Goal: Check status: Check status

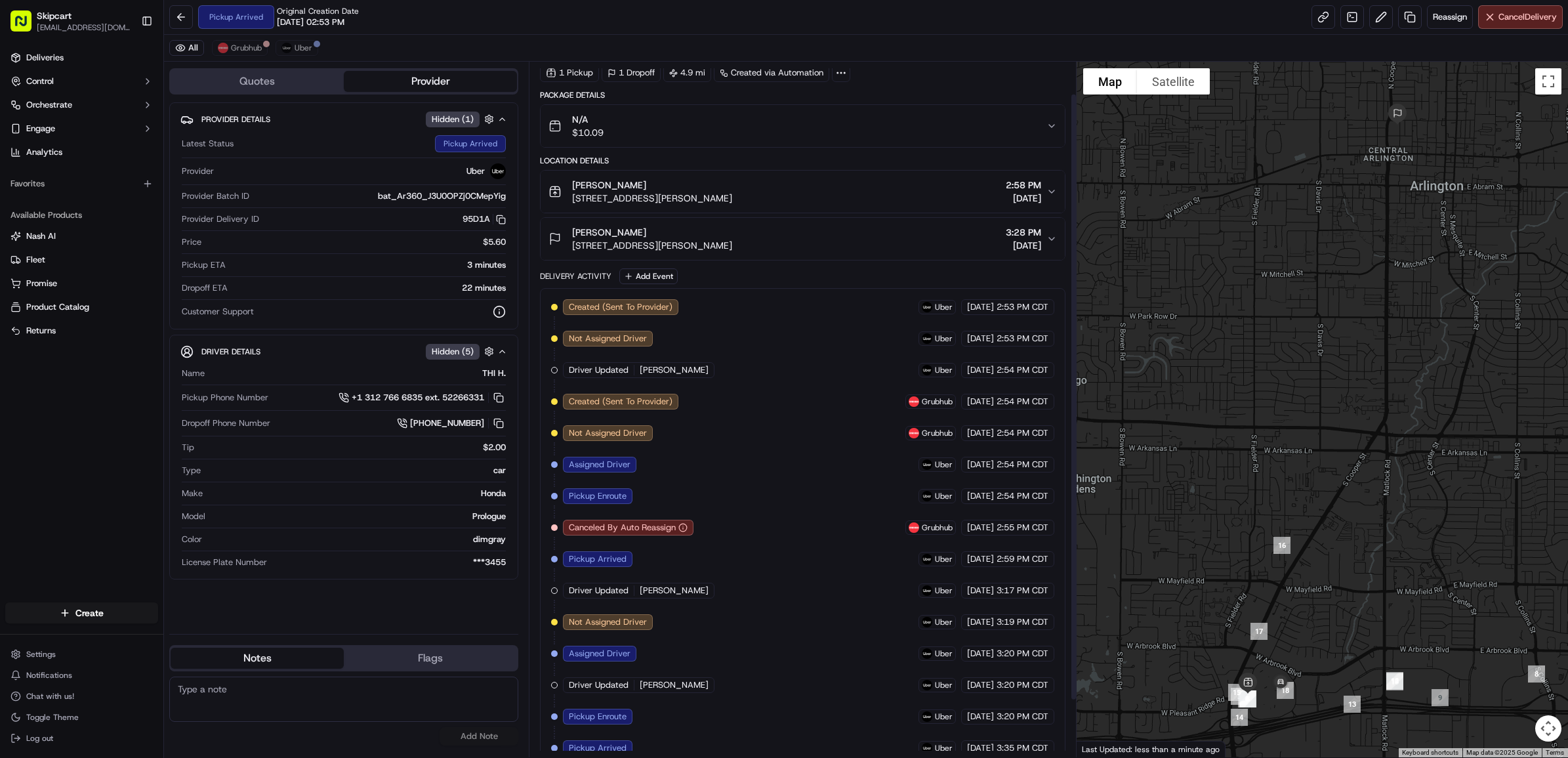
scroll to position [103, 0]
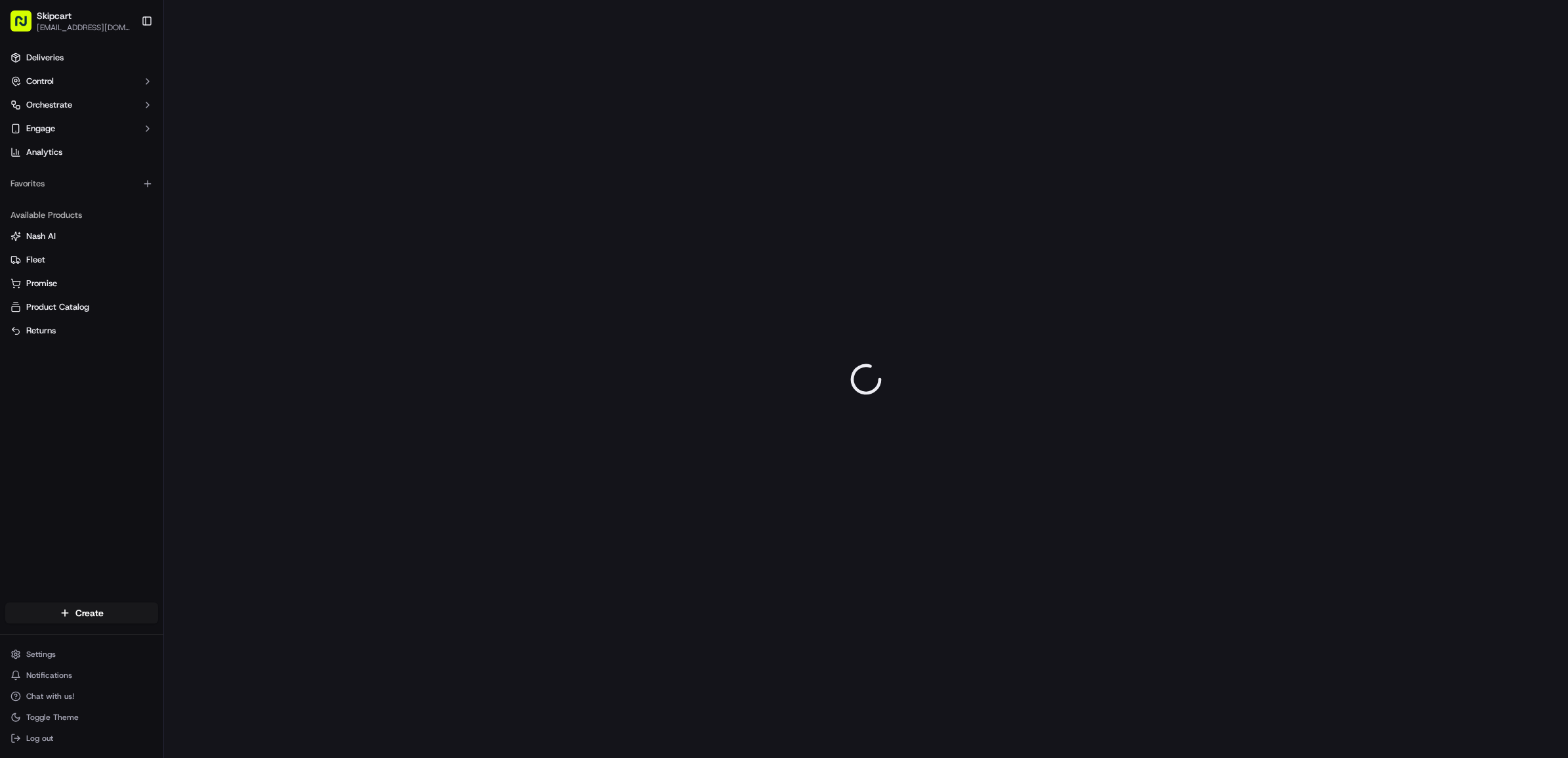
drag, startPoint x: 991, startPoint y: 644, endPoint x: 1545, endPoint y: 458, distance: 584.4
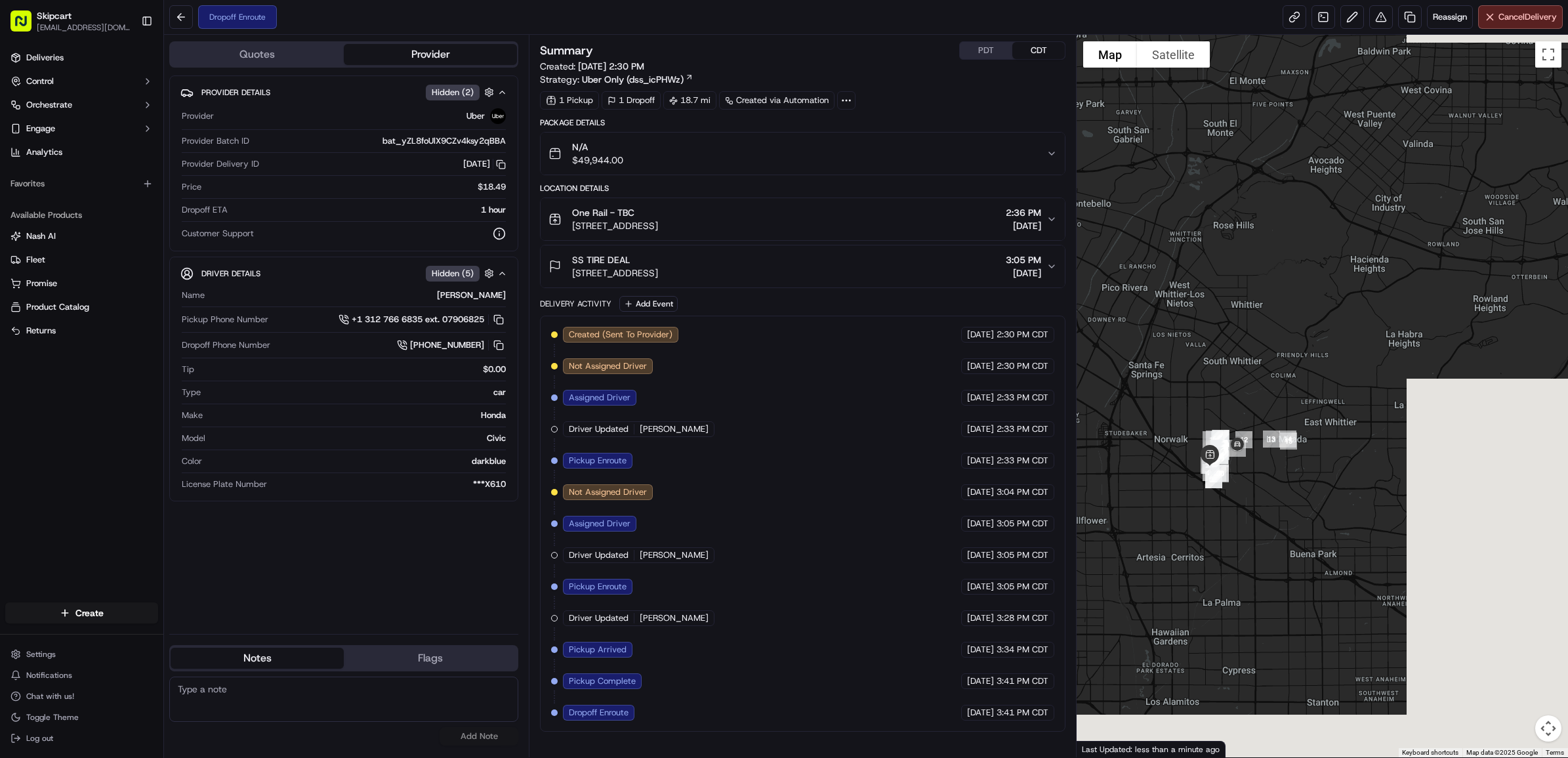
drag, startPoint x: 1354, startPoint y: 588, endPoint x: 1103, endPoint y: 451, distance: 286.0
click at [1103, 451] on div at bounding box center [1322, 396] width 492 height 722
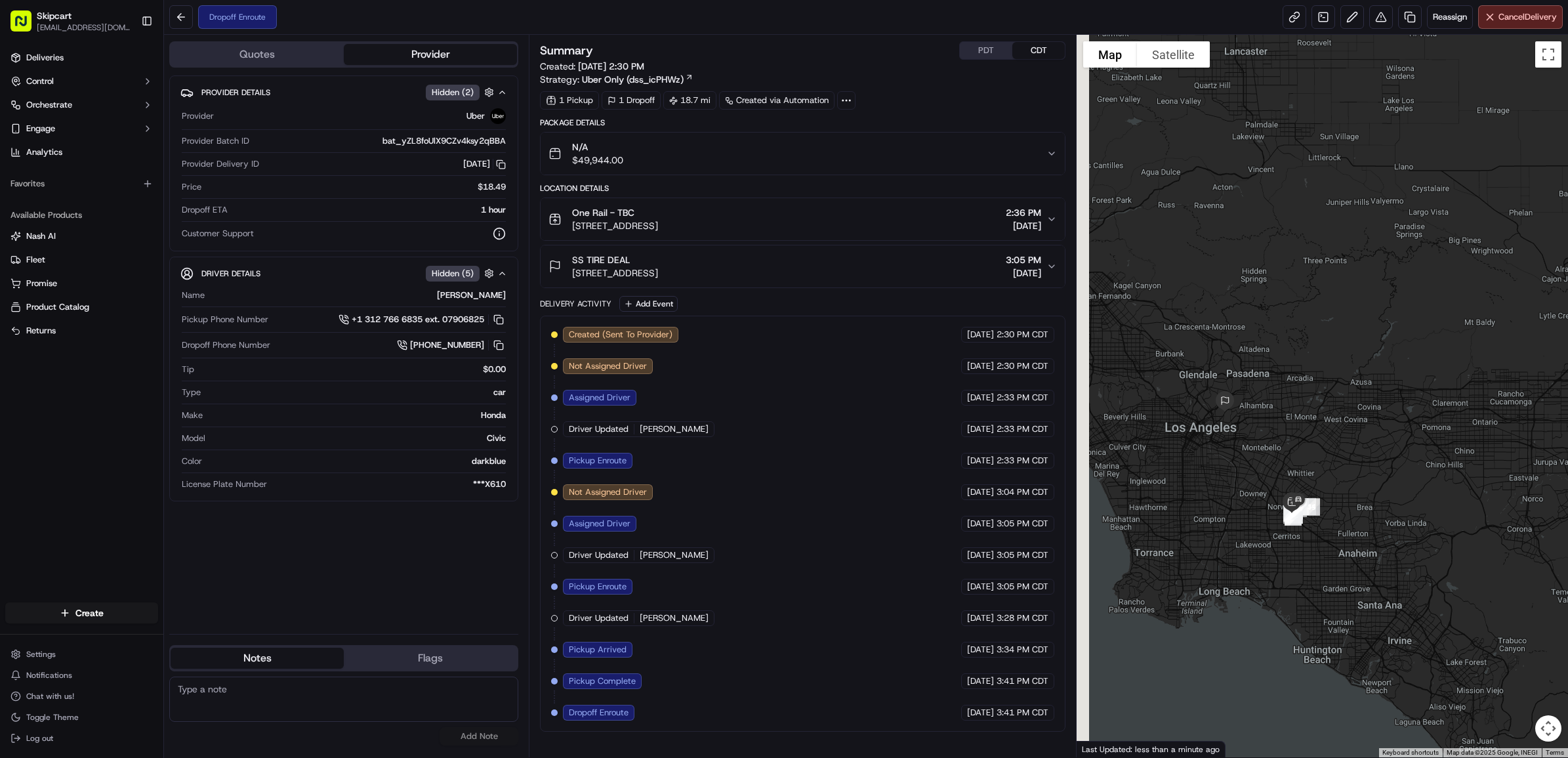
drag, startPoint x: 1158, startPoint y: 515, endPoint x: 1287, endPoint y: 555, distance: 135.1
click at [1287, 555] on div at bounding box center [1322, 396] width 492 height 722
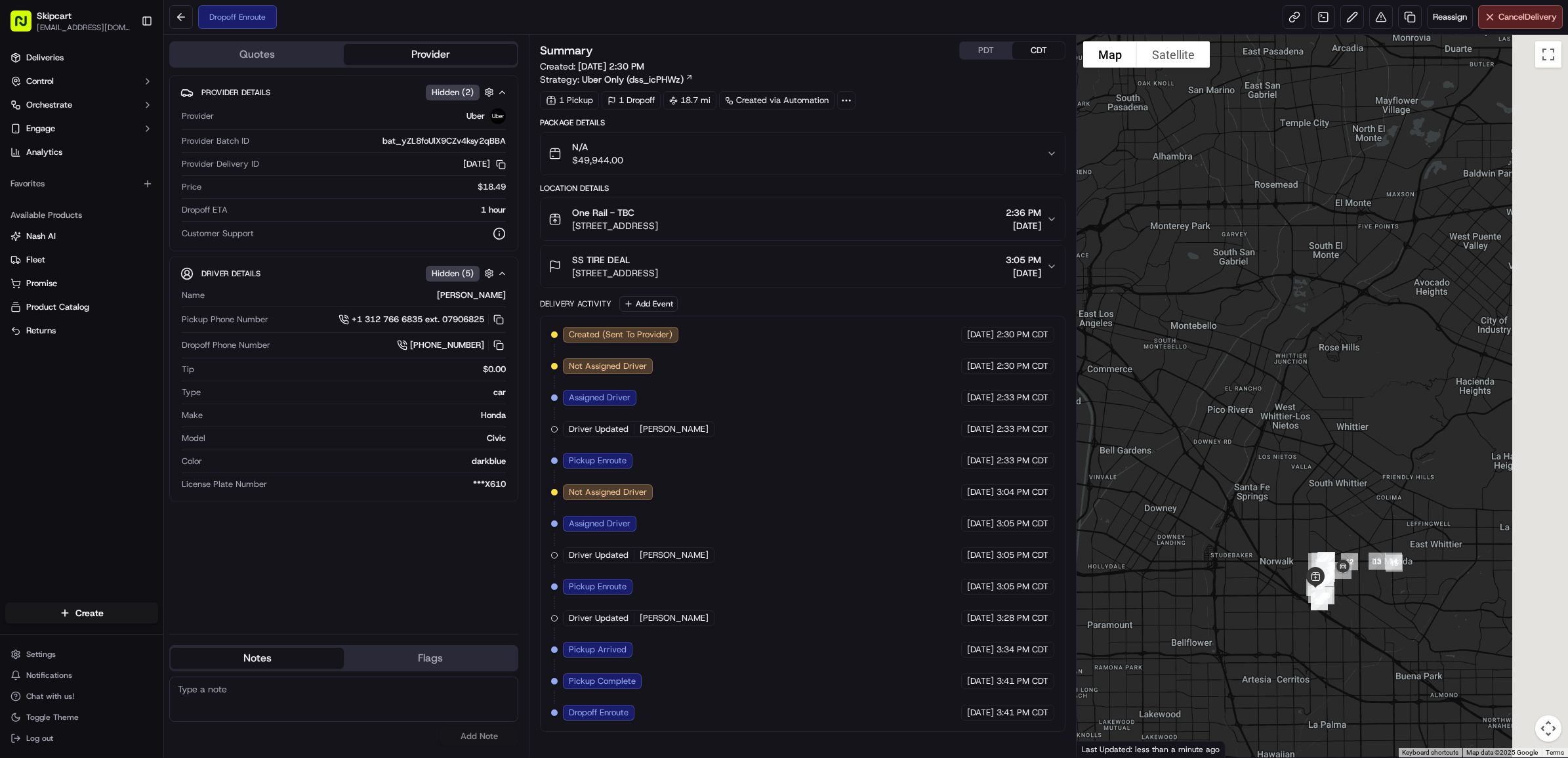
drag, startPoint x: 1351, startPoint y: 560, endPoint x: 1169, endPoint y: 573, distance: 182.5
click at [1169, 573] on div at bounding box center [1322, 396] width 492 height 722
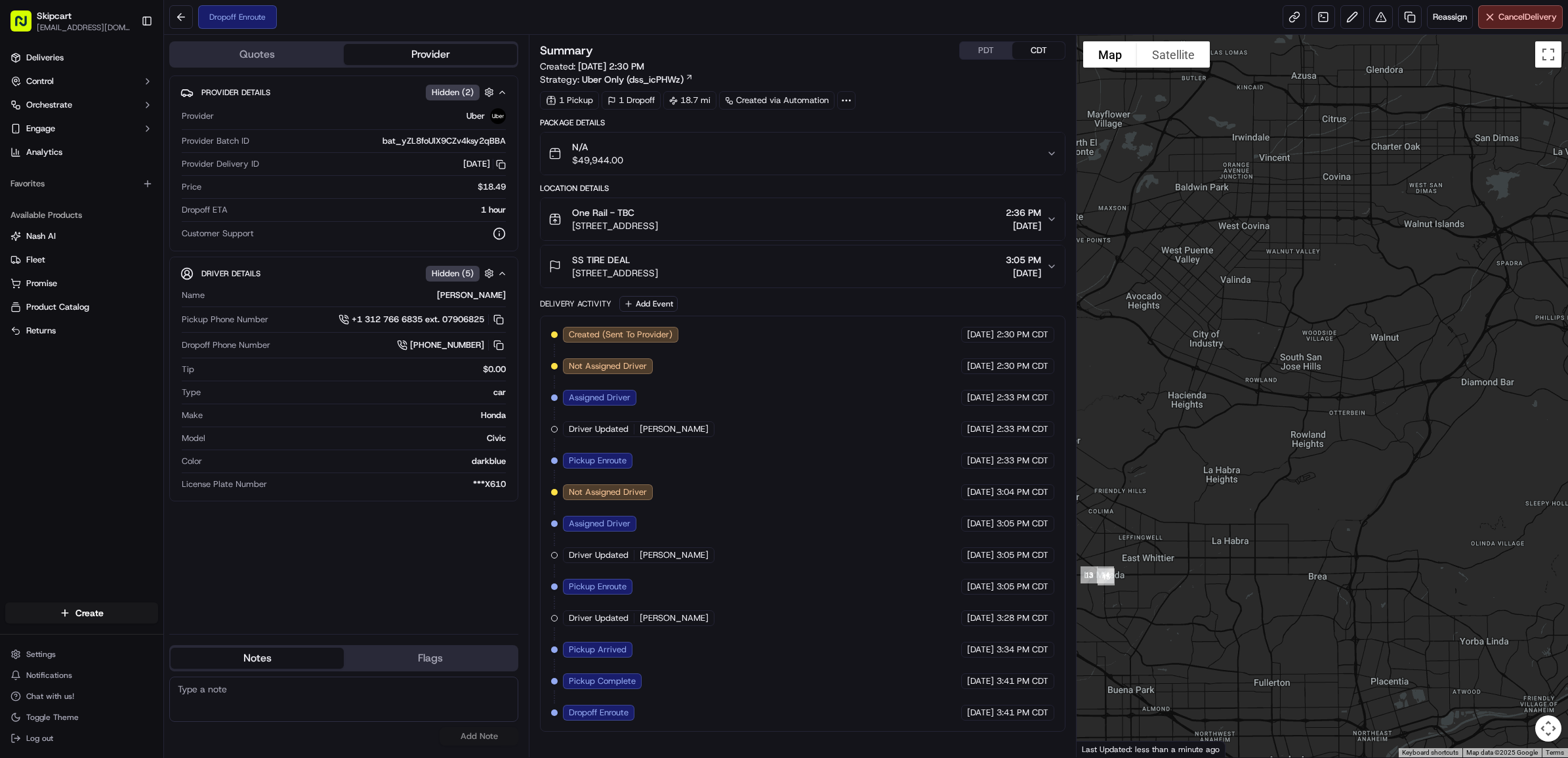
drag, startPoint x: 1182, startPoint y: 588, endPoint x: 1465, endPoint y: 512, distance: 293.0
click at [1465, 512] on div at bounding box center [1322, 396] width 492 height 722
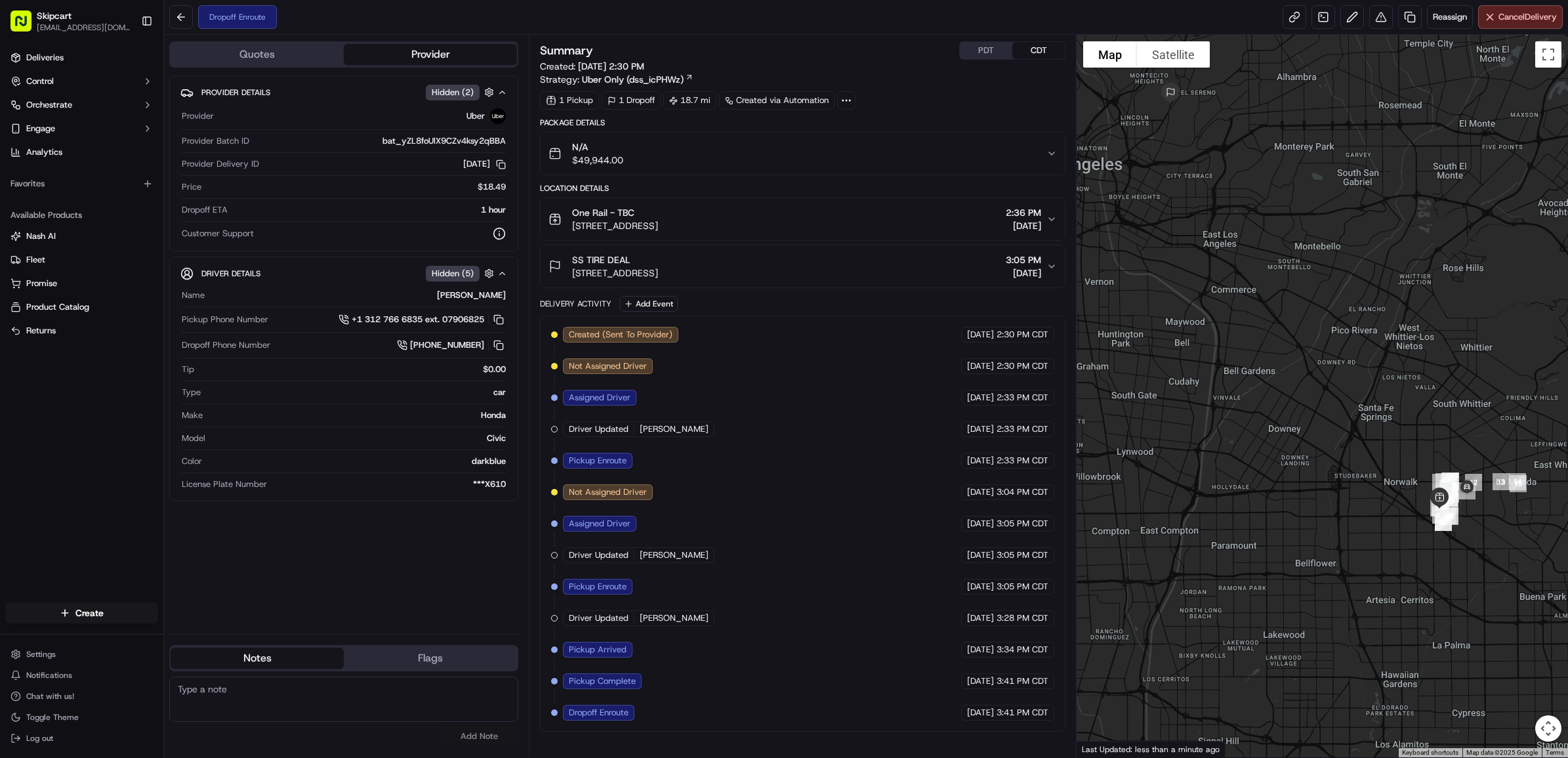
click at [1228, 507] on div at bounding box center [1322, 396] width 492 height 722
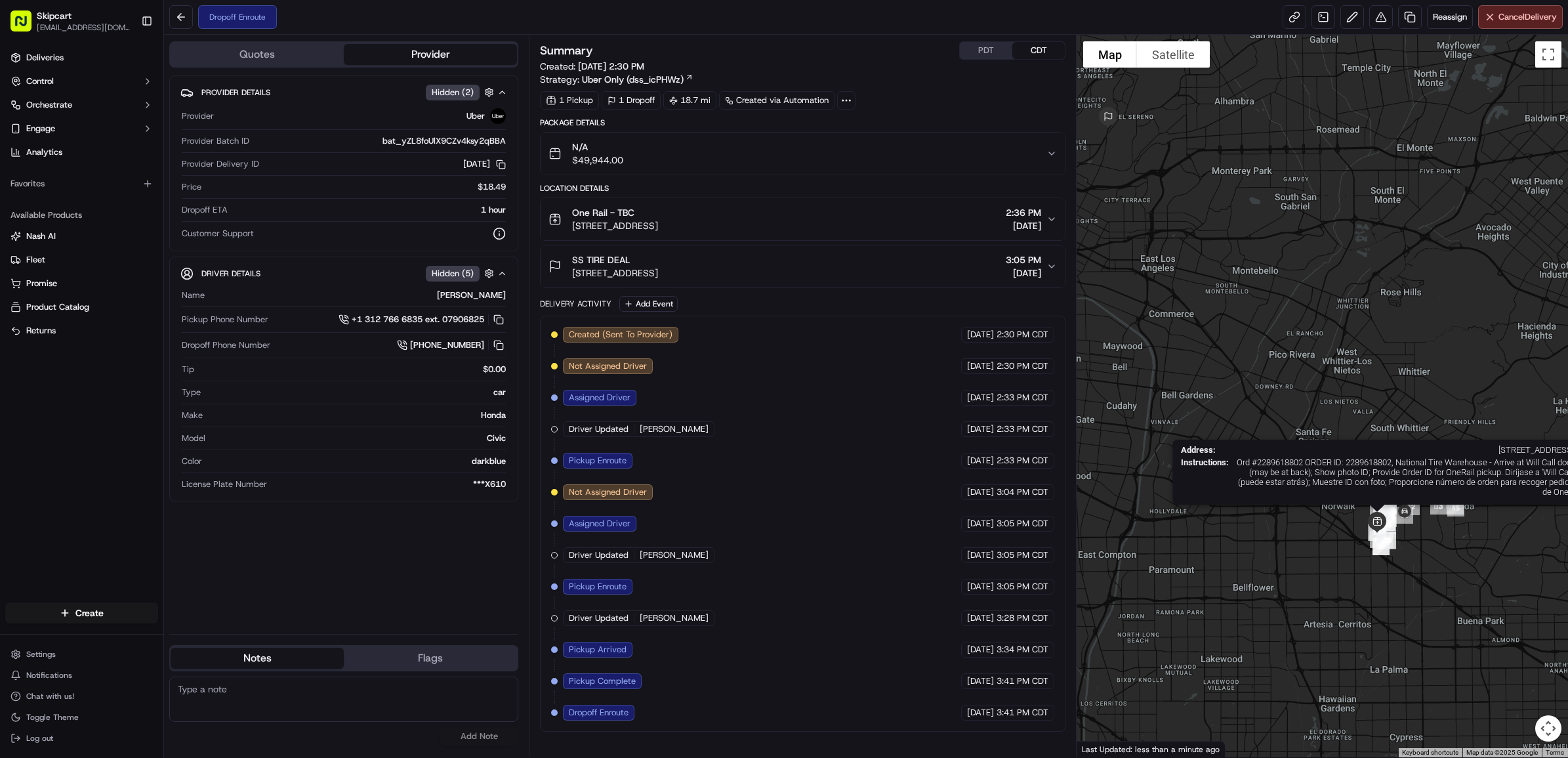
drag, startPoint x: 1434, startPoint y: 506, endPoint x: 1369, endPoint y: 530, distance: 69.3
click at [1369, 530] on img at bounding box center [1377, 523] width 32 height 32
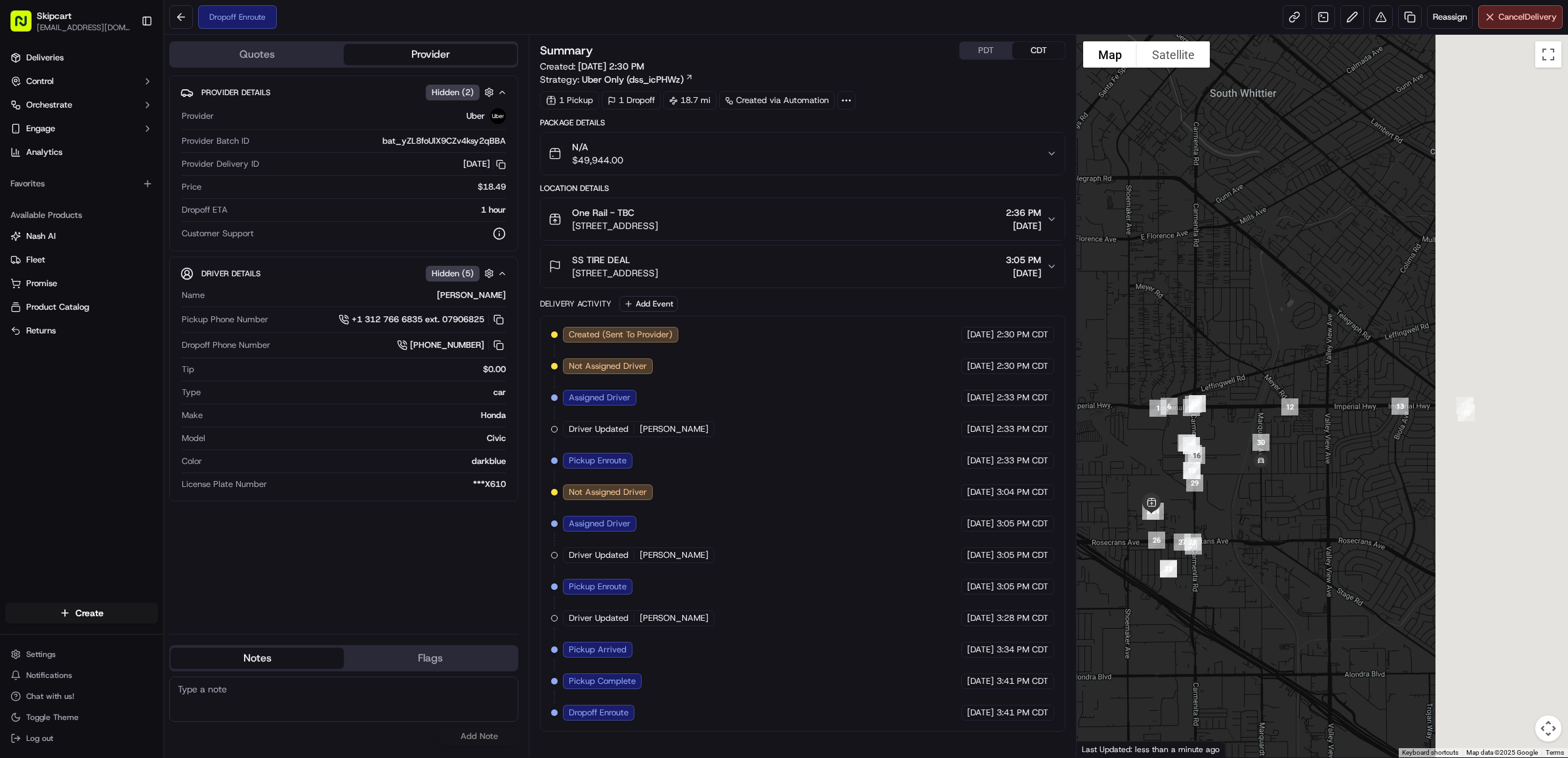
drag, startPoint x: 1248, startPoint y: 495, endPoint x: 1014, endPoint y: 455, distance: 237.4
click at [1014, 455] on div "Quotes Provider Provider Details Hidden ( 2 ) Provider Uber Provider Batch ID b…" at bounding box center [866, 396] width 1404 height 722
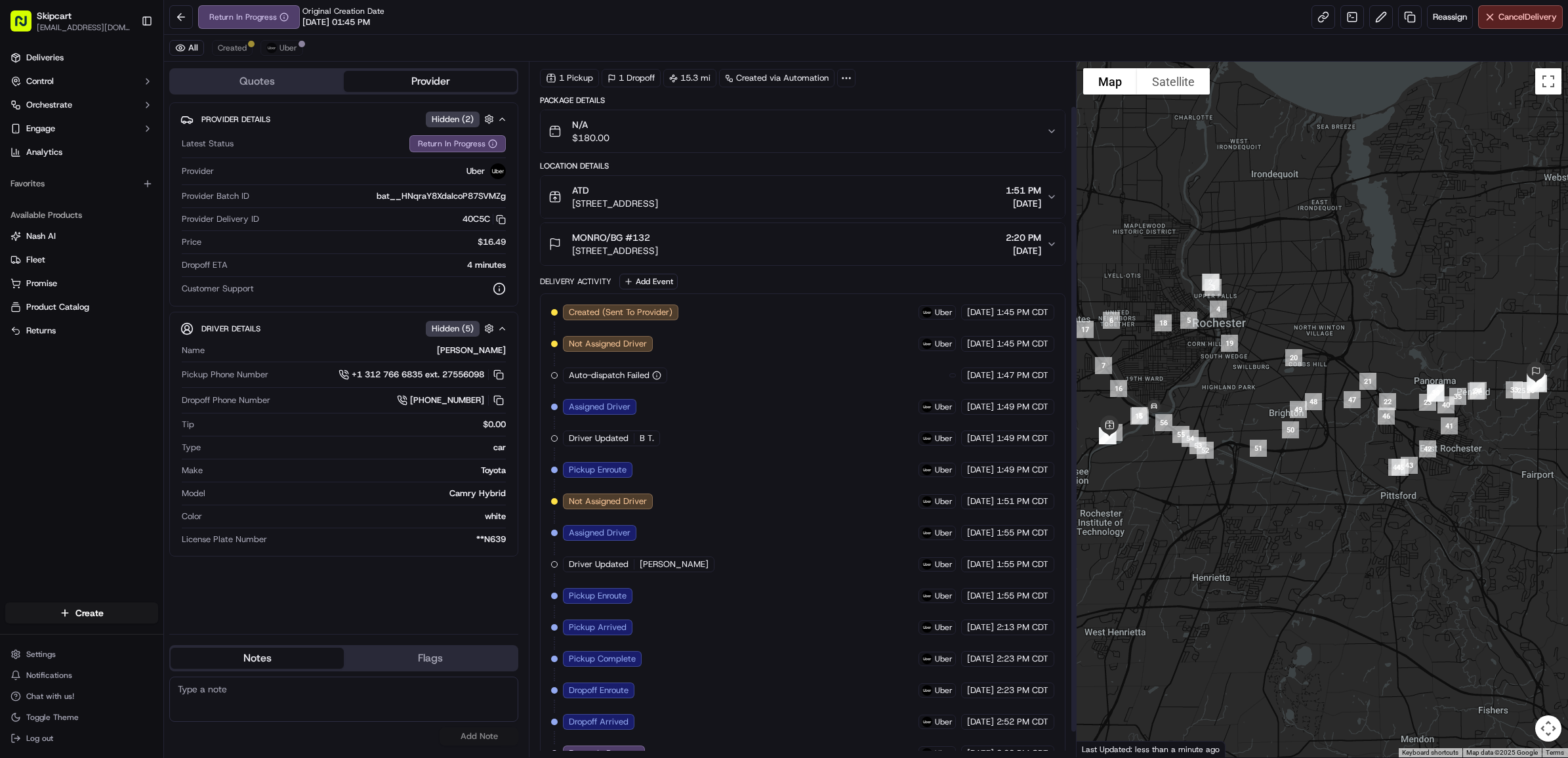
scroll to position [77, 0]
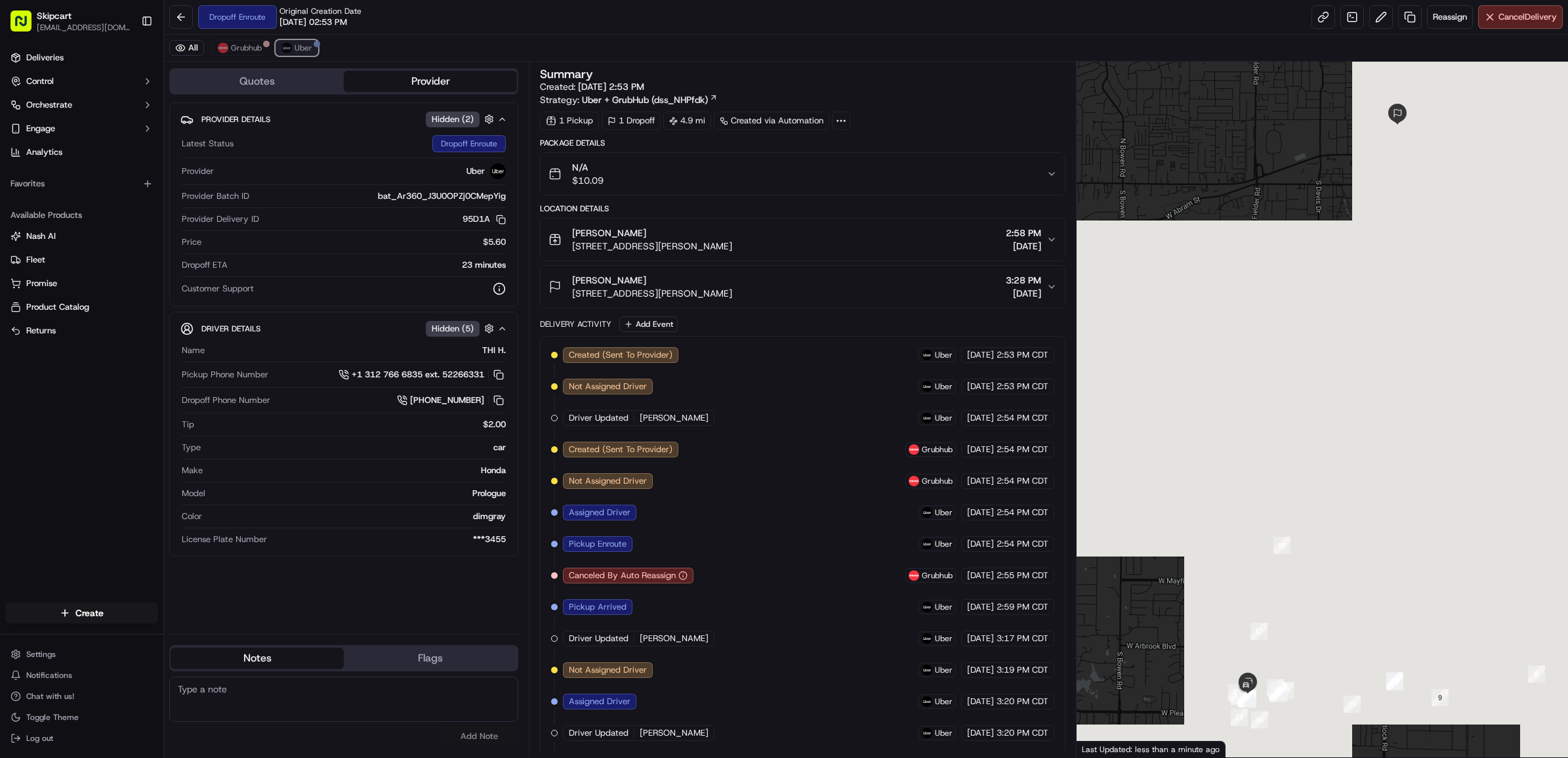
click at [314, 44] on div at bounding box center [317, 44] width 7 height 7
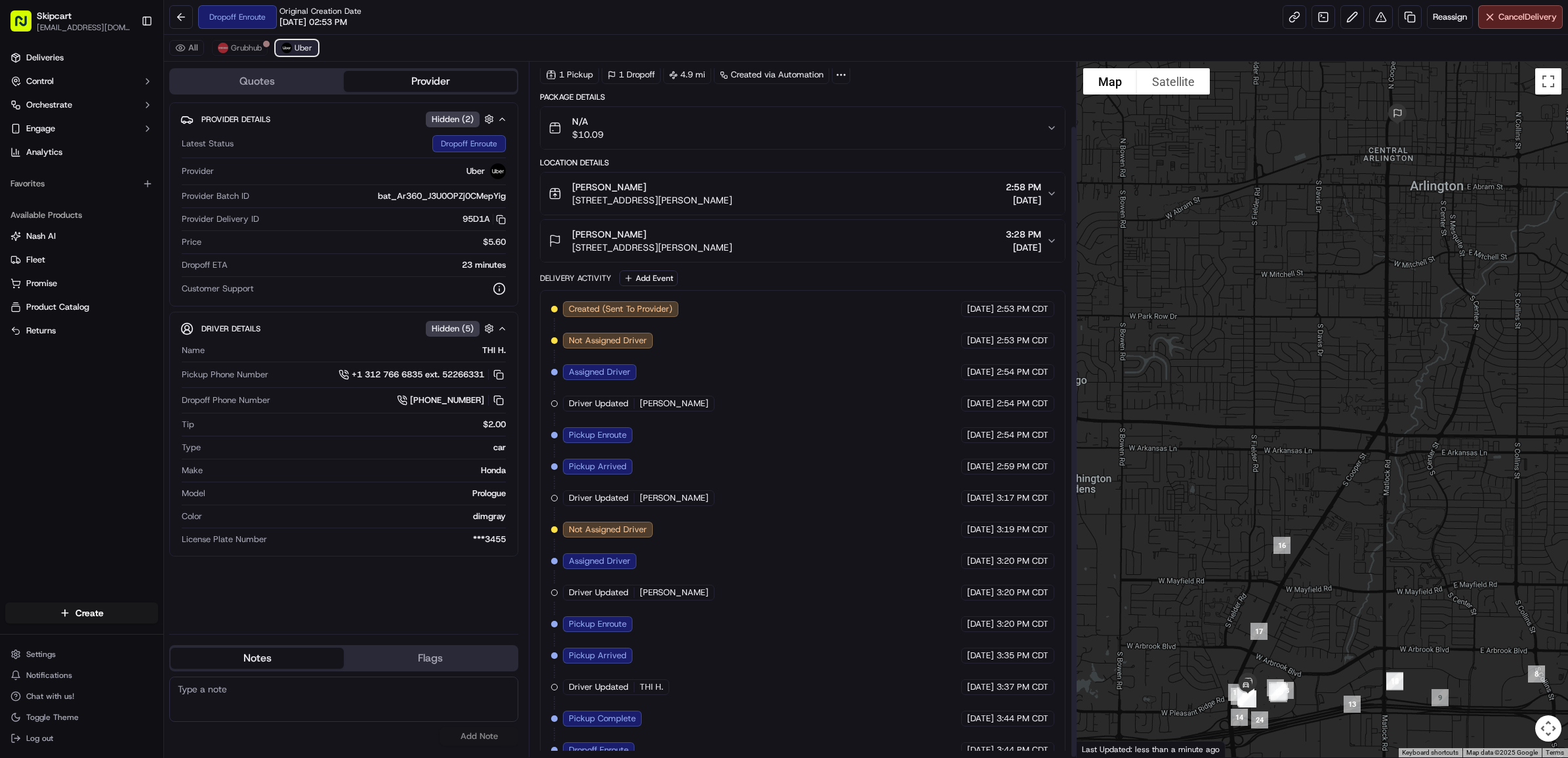
scroll to position [70, 0]
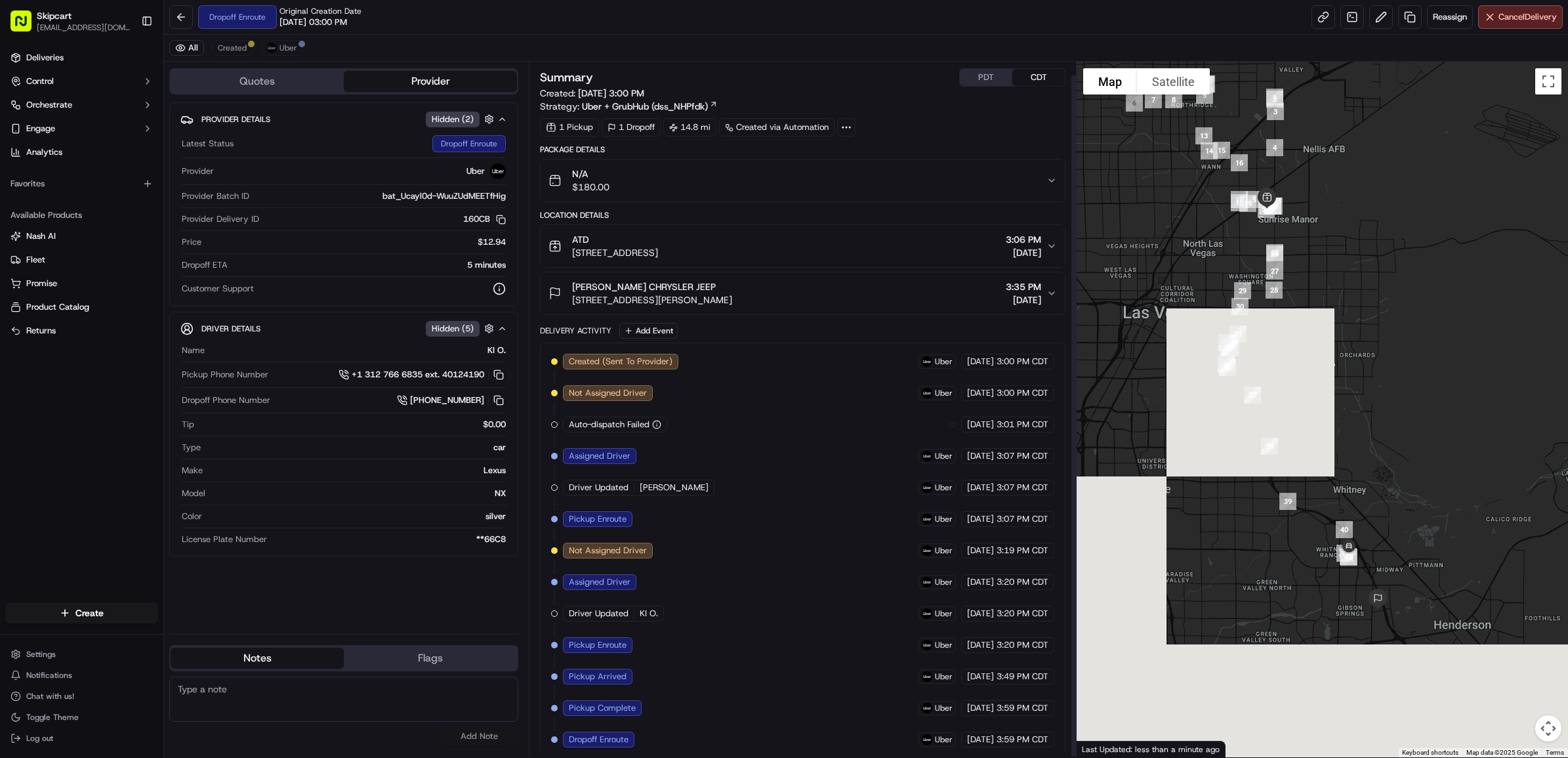
scroll to position [13, 0]
